Goal: Download file/media

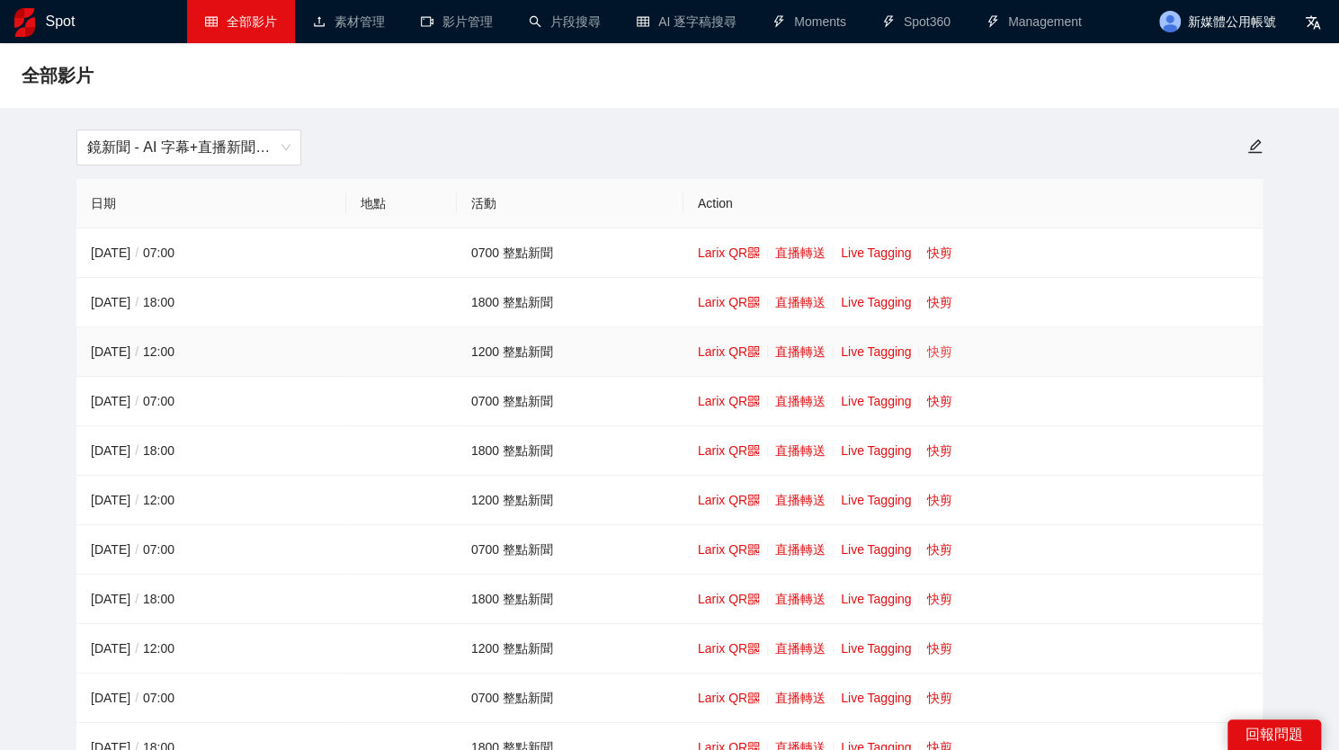
click at [935, 351] on link "快剪" at bounding box center [938, 351] width 25 height 14
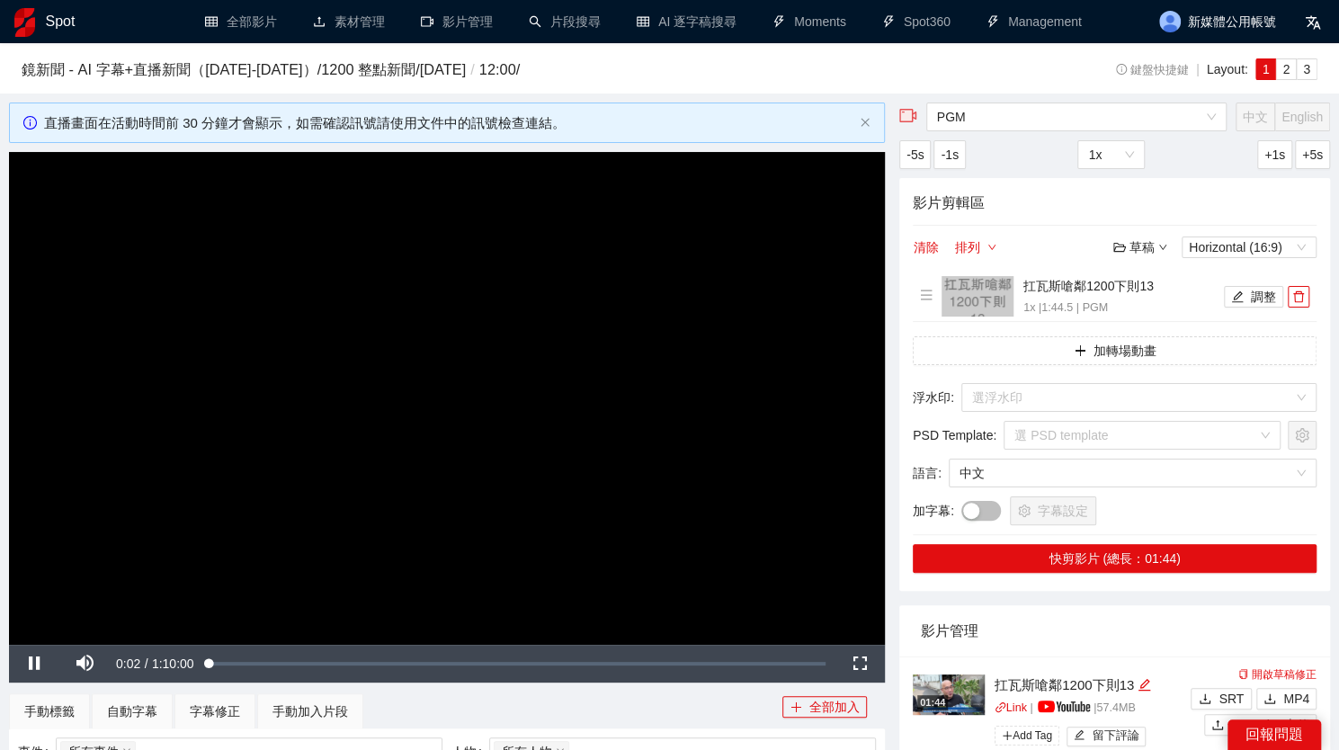
click at [710, 440] on video "Video Player" at bounding box center [447, 398] width 876 height 493
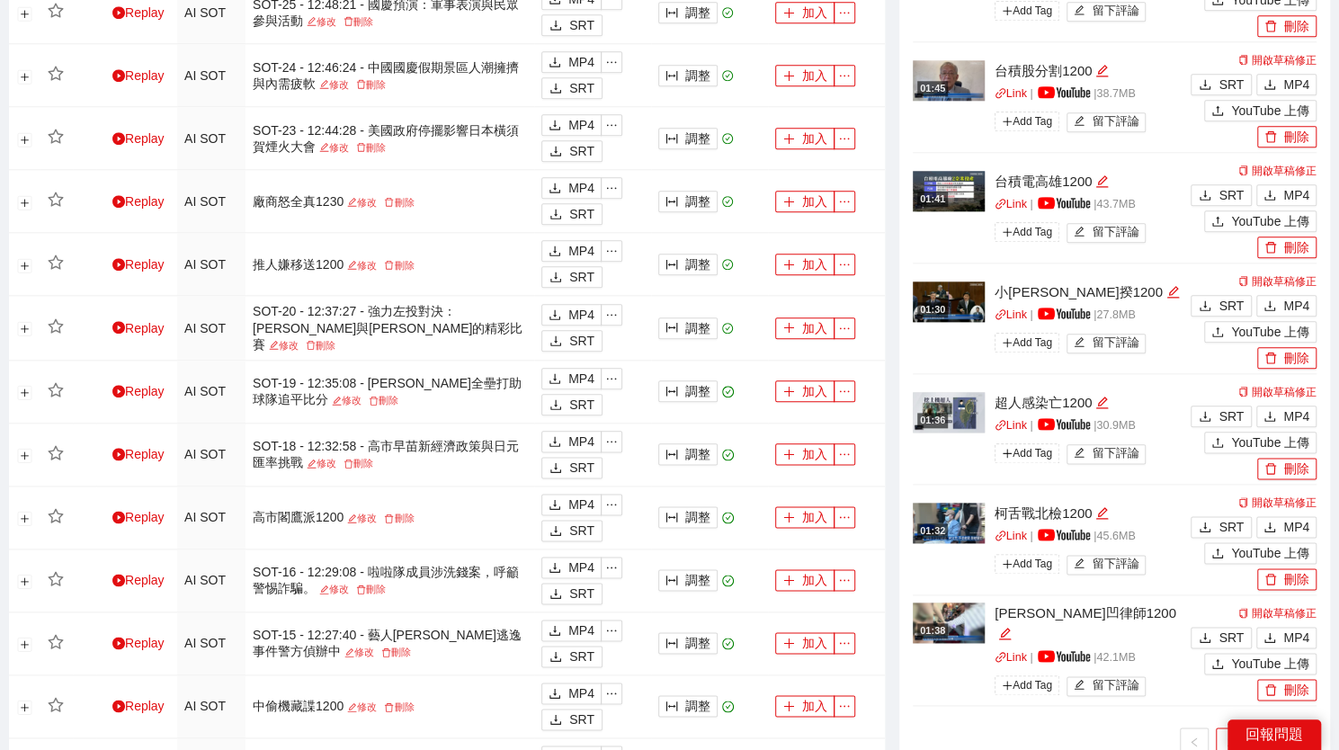
scroll to position [1169, 0]
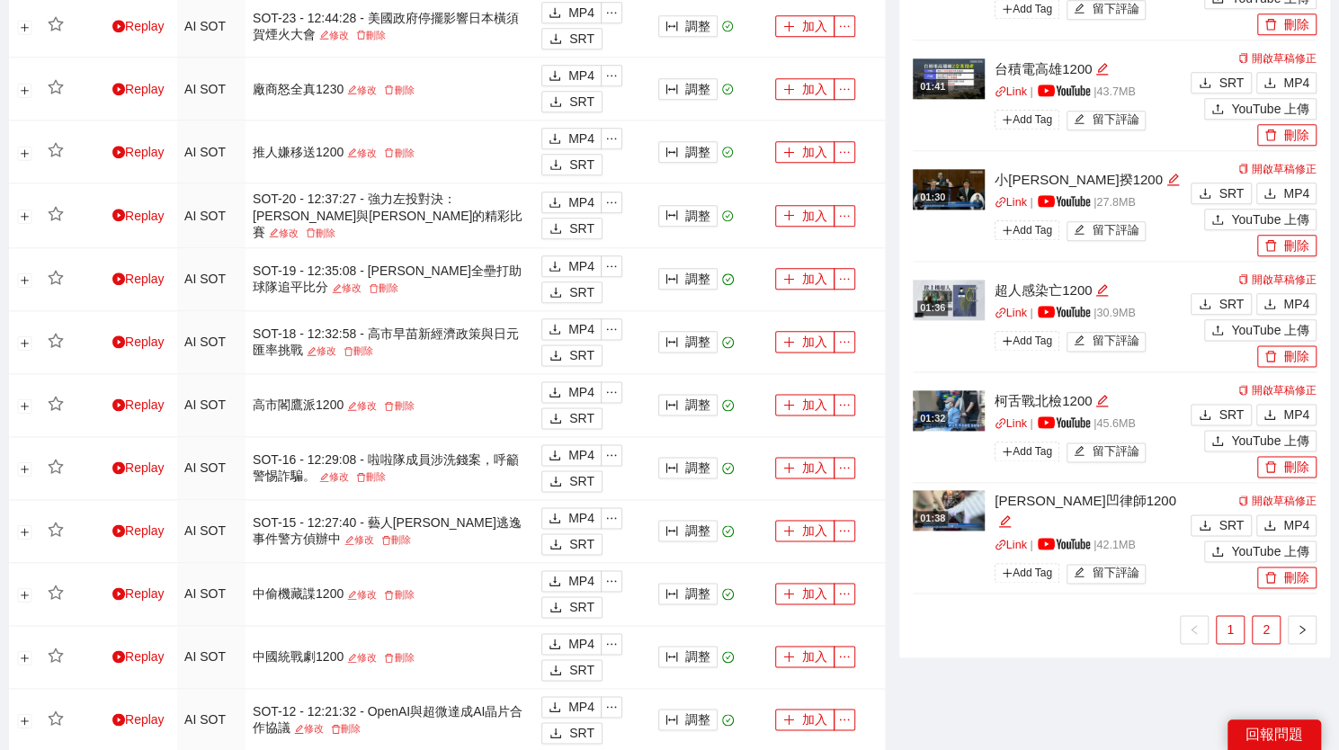
click at [1275, 628] on link "2" at bounding box center [1265, 629] width 27 height 27
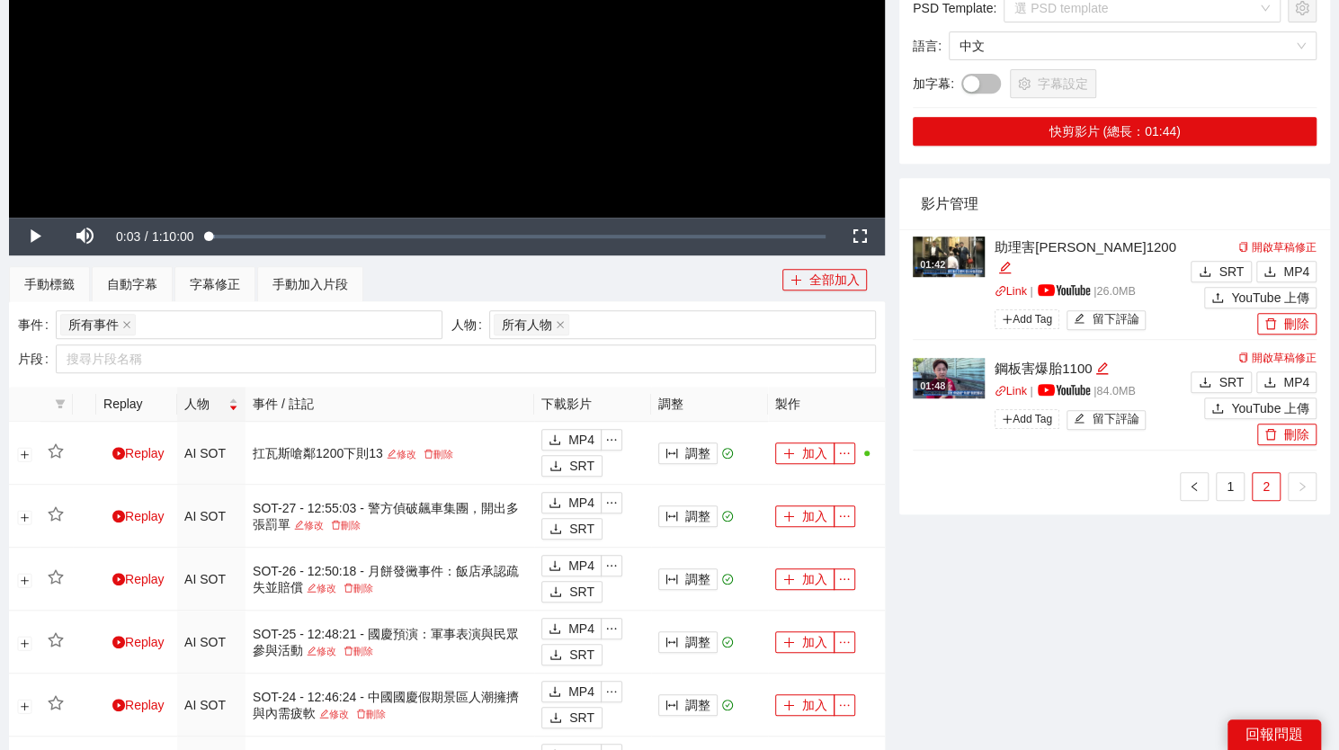
scroll to position [425, 0]
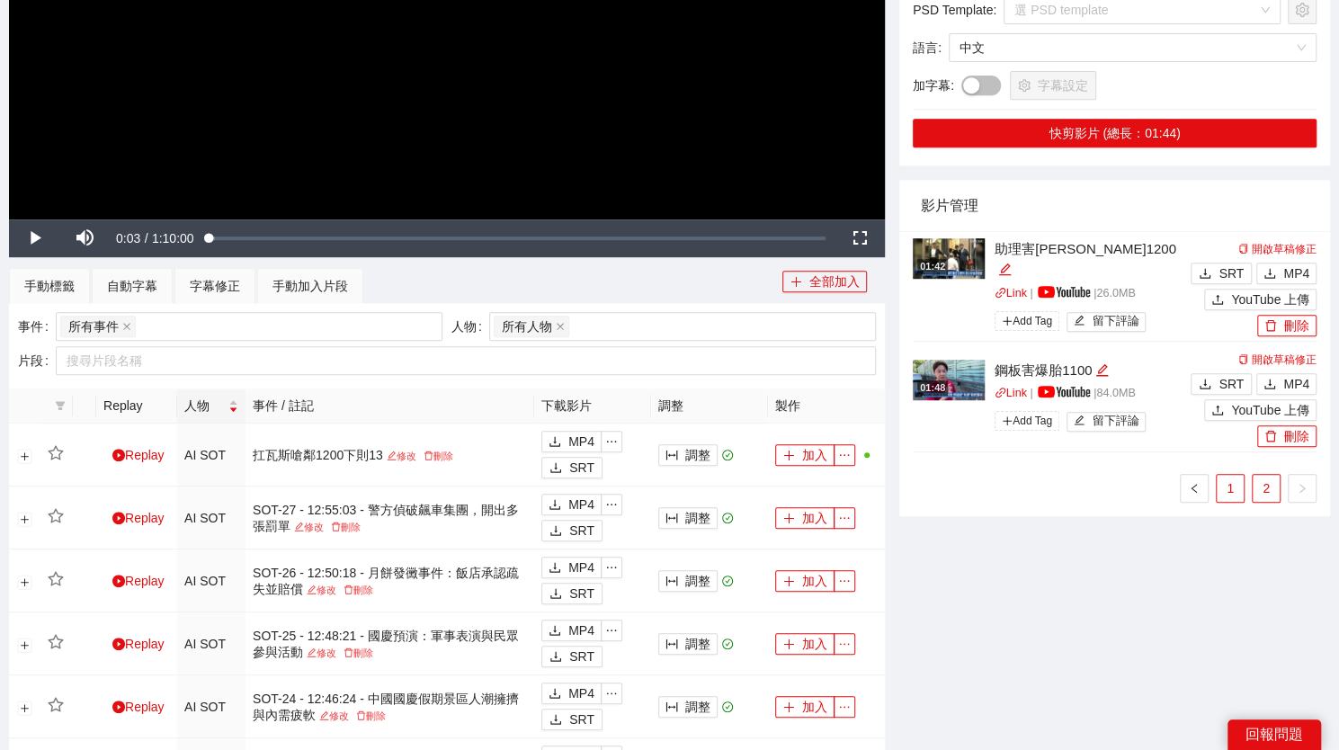
click at [1238, 497] on link "1" at bounding box center [1229, 488] width 27 height 27
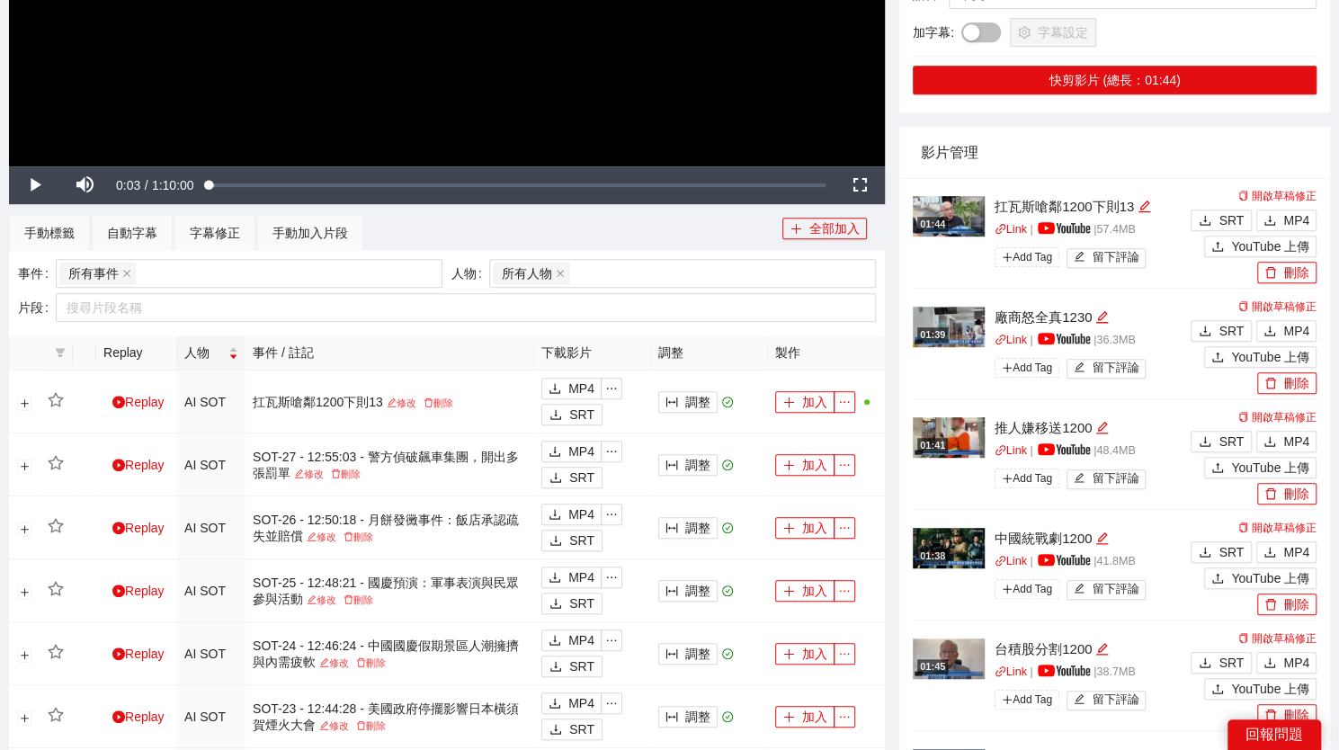
scroll to position [479, 0]
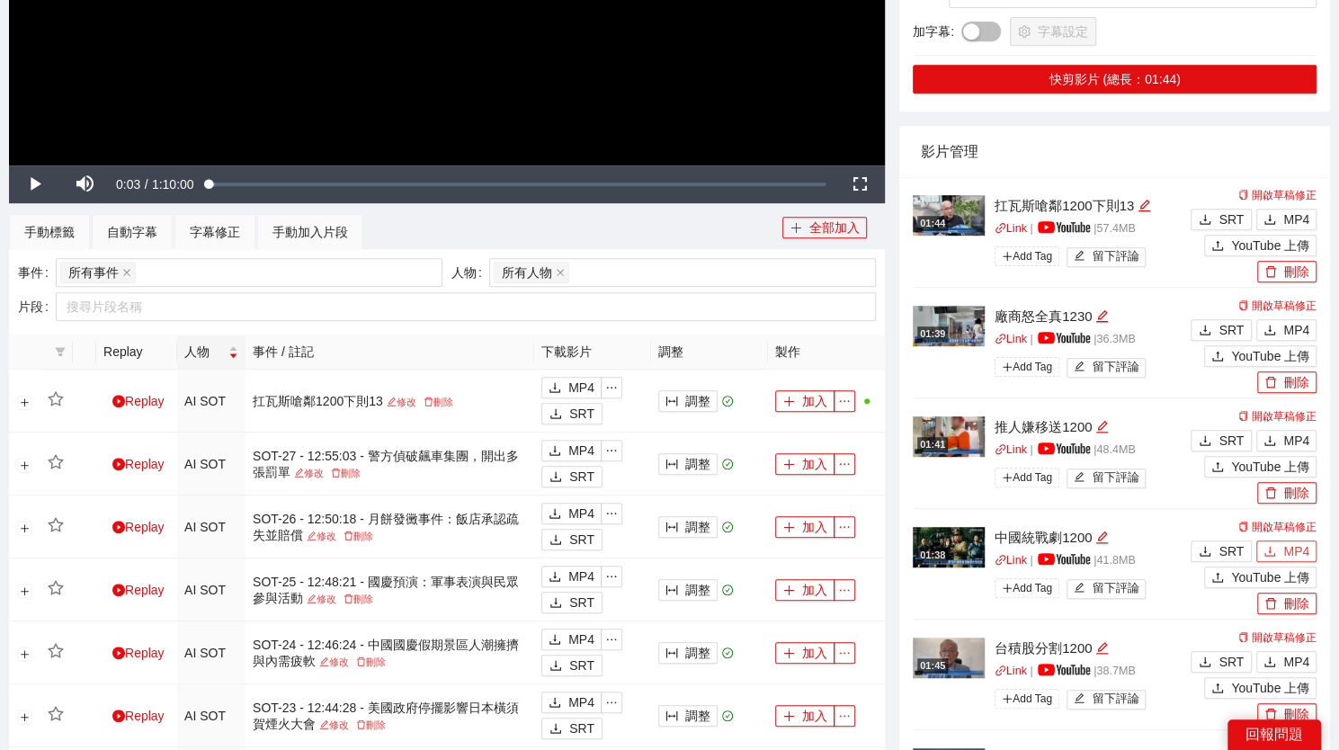
click at [1273, 547] on icon "download" at bounding box center [1269, 551] width 13 height 13
click at [1293, 657] on span "MP4" at bounding box center [1296, 662] width 26 height 20
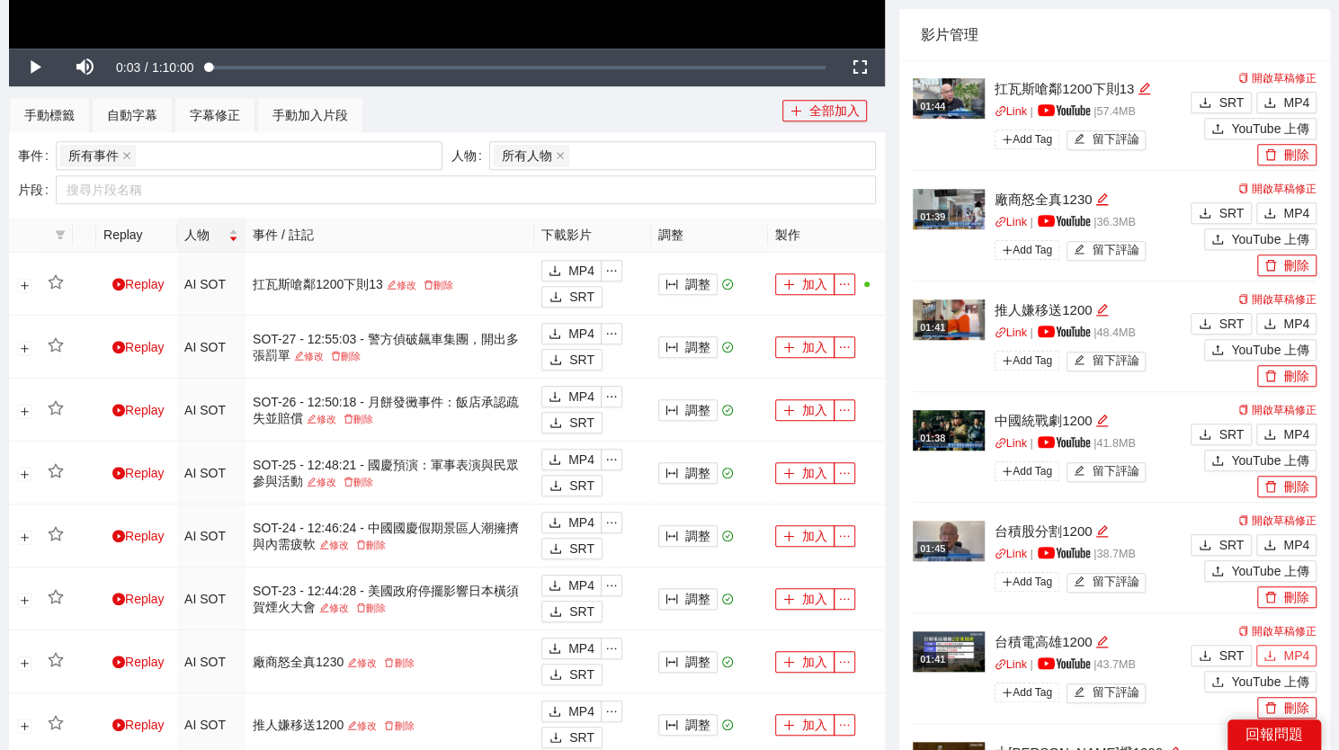
click at [1295, 650] on span "MP4" at bounding box center [1296, 655] width 26 height 20
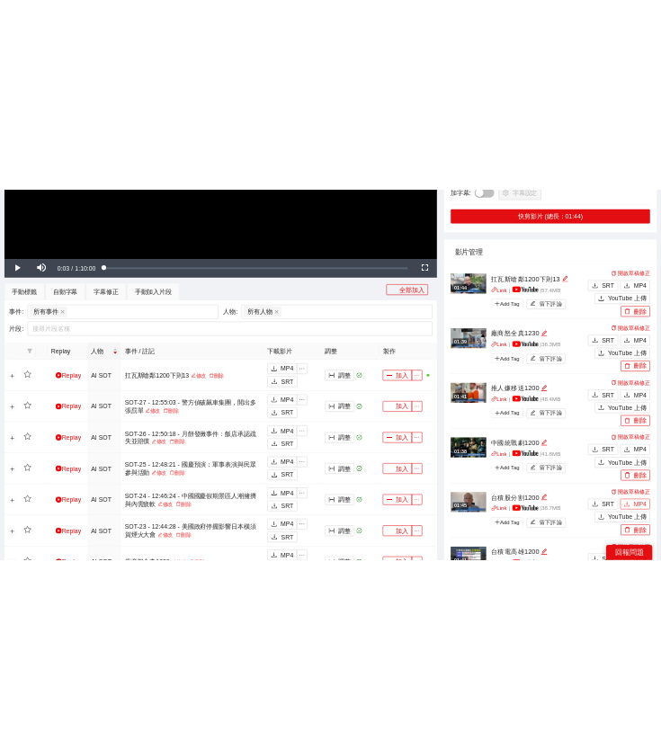
scroll to position [515, 0]
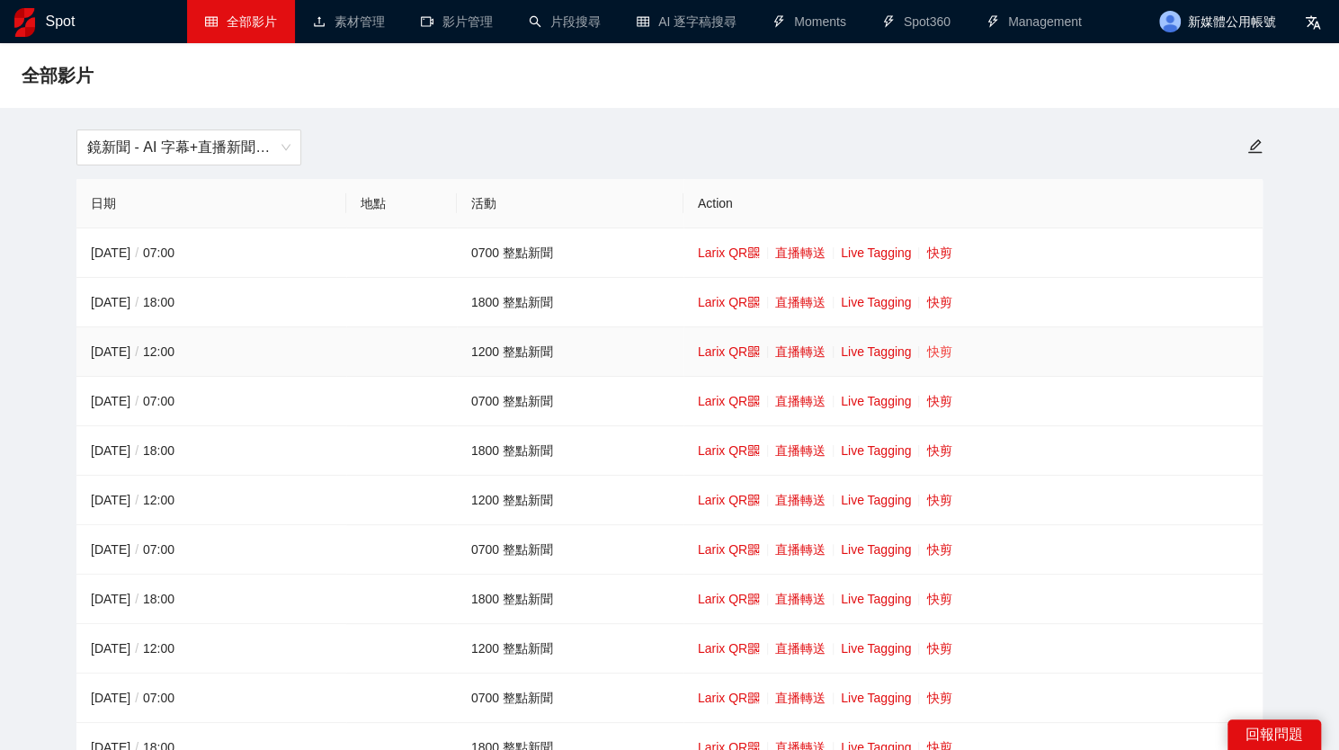
click at [931, 352] on link "快剪" at bounding box center [938, 351] width 25 height 14
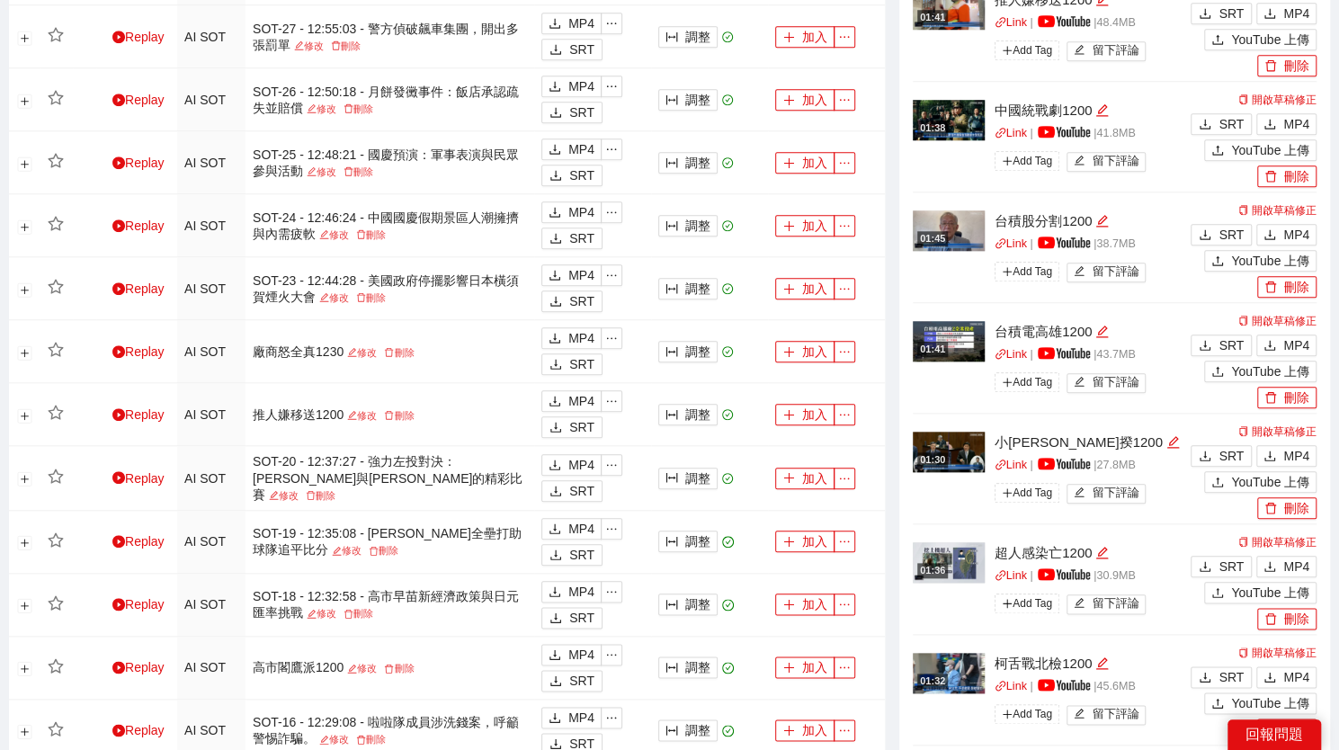
scroll to position [910, 0]
